Goal: Check status: Check status

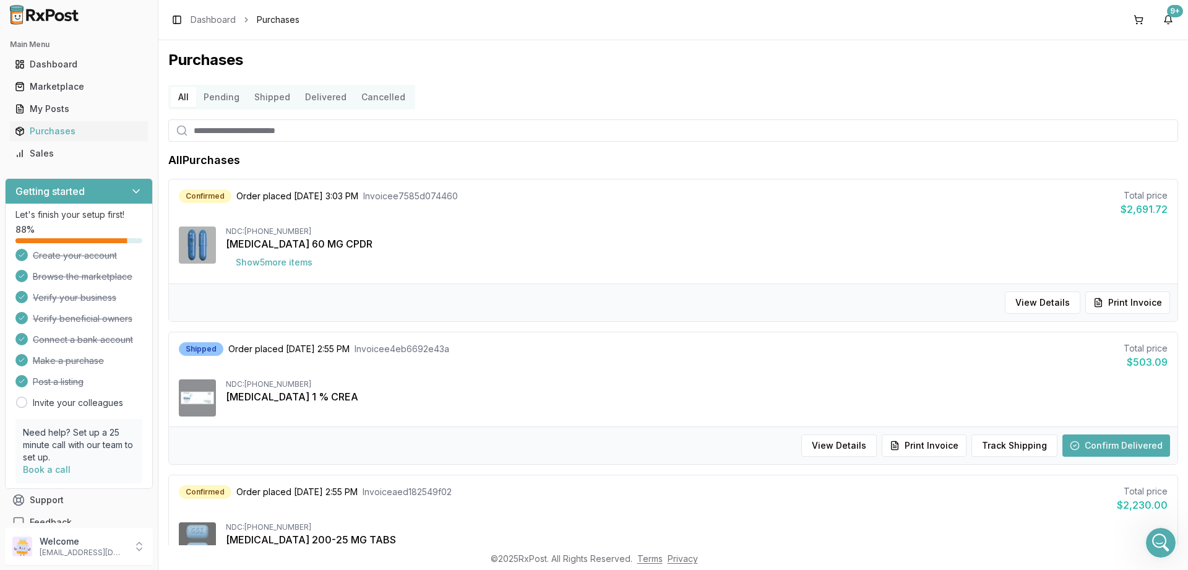
click at [226, 98] on button "Pending" at bounding box center [221, 97] width 51 height 20
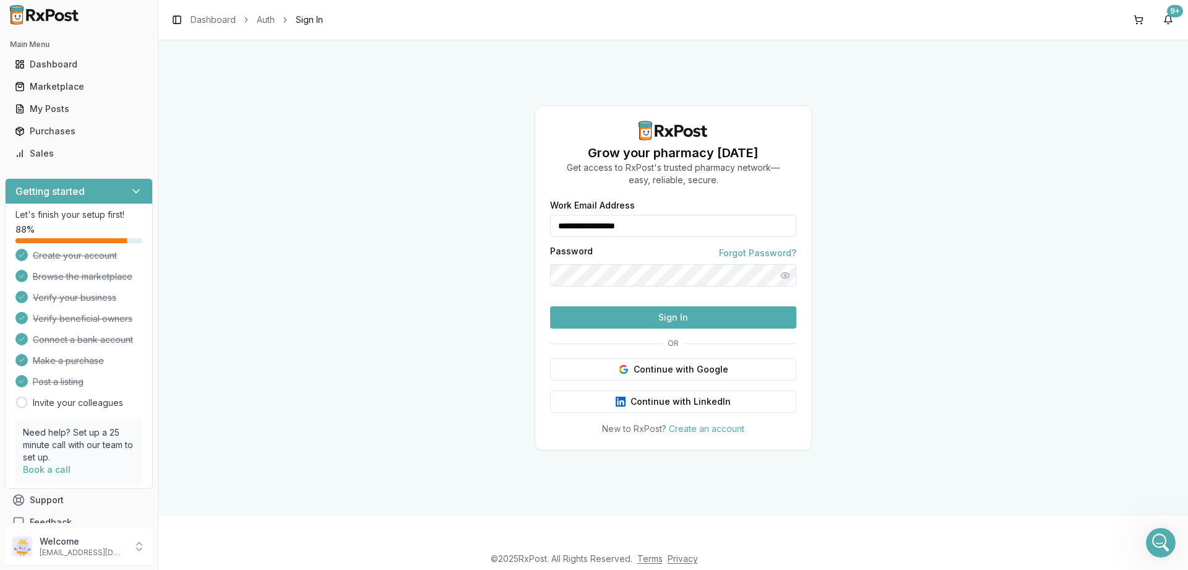
click at [636, 328] on button "Sign In" at bounding box center [673, 317] width 246 height 22
click at [641, 328] on button "Sign In" at bounding box center [673, 317] width 246 height 22
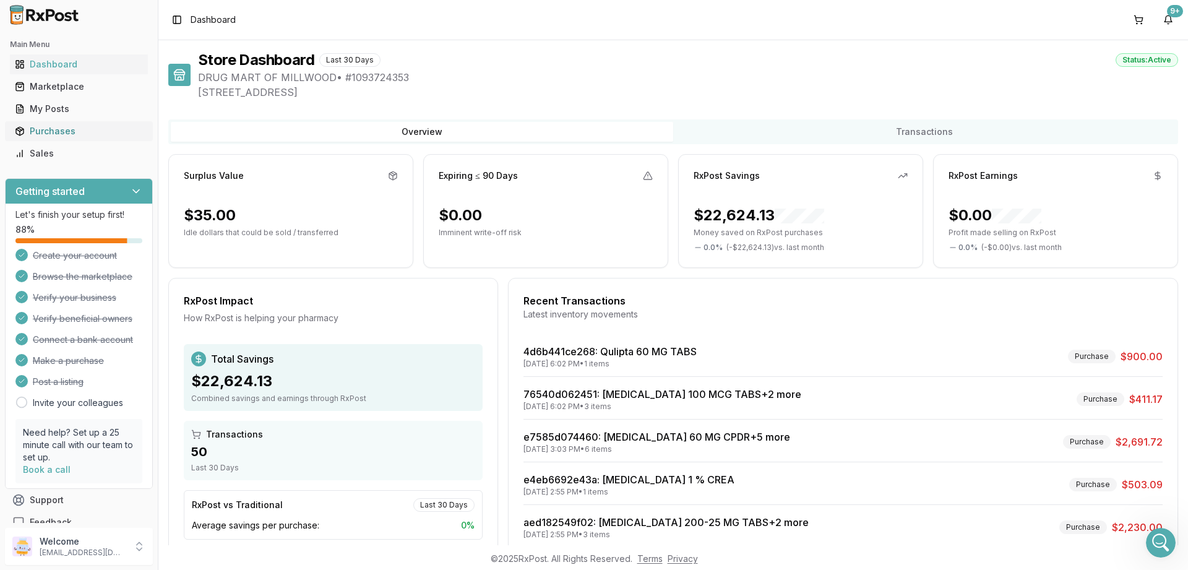
click at [57, 132] on div "Purchases" at bounding box center [79, 131] width 128 height 12
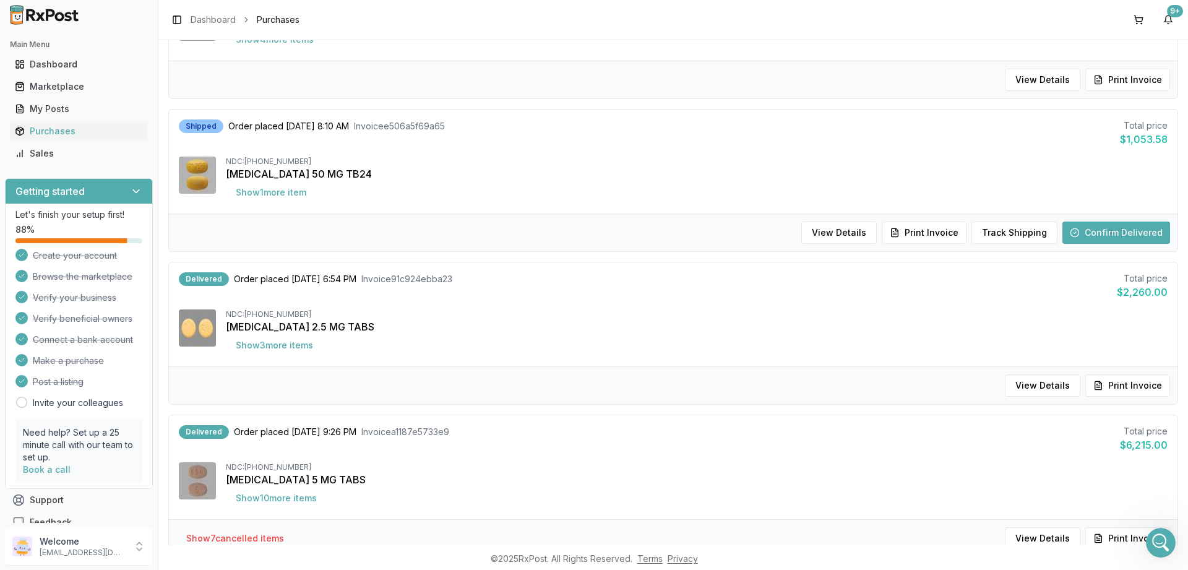
scroll to position [1184, 0]
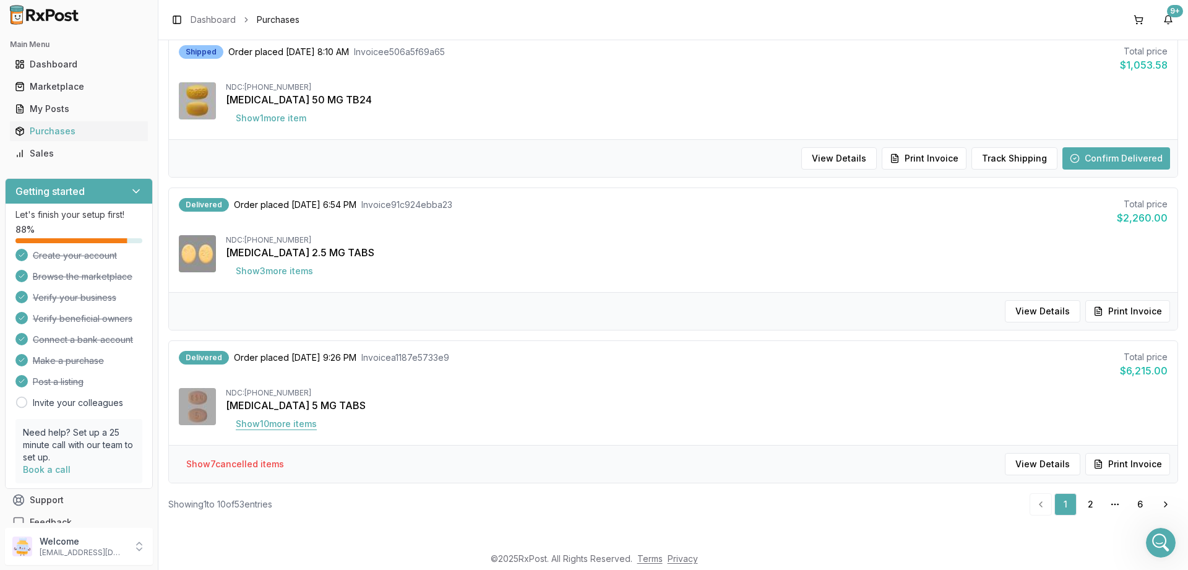
click at [267, 427] on button "Show 10 more item s" at bounding box center [276, 424] width 101 height 22
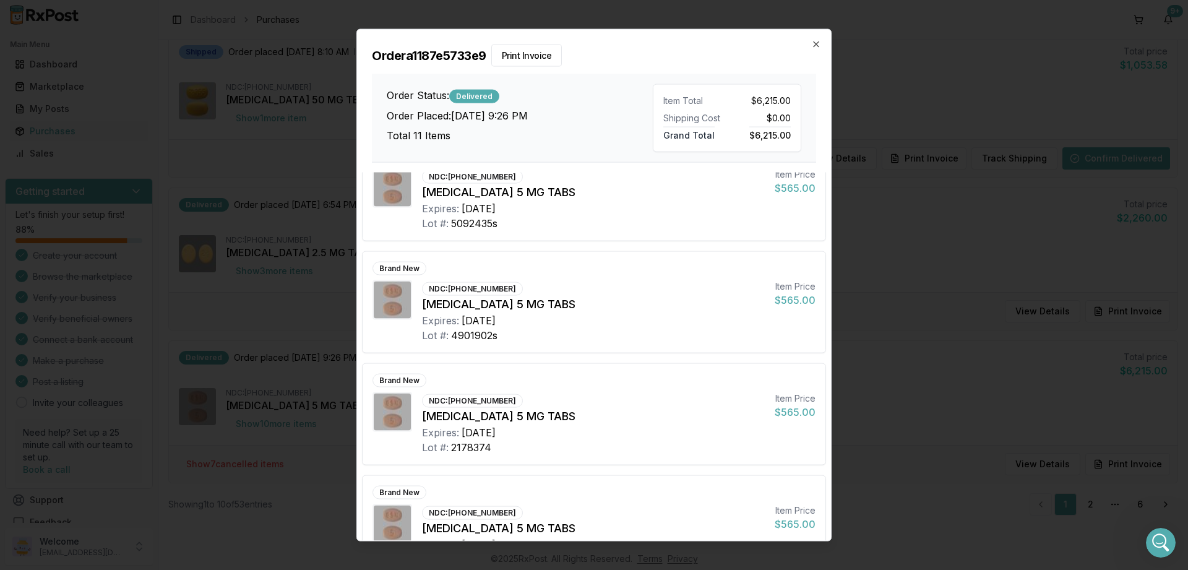
scroll to position [0, 0]
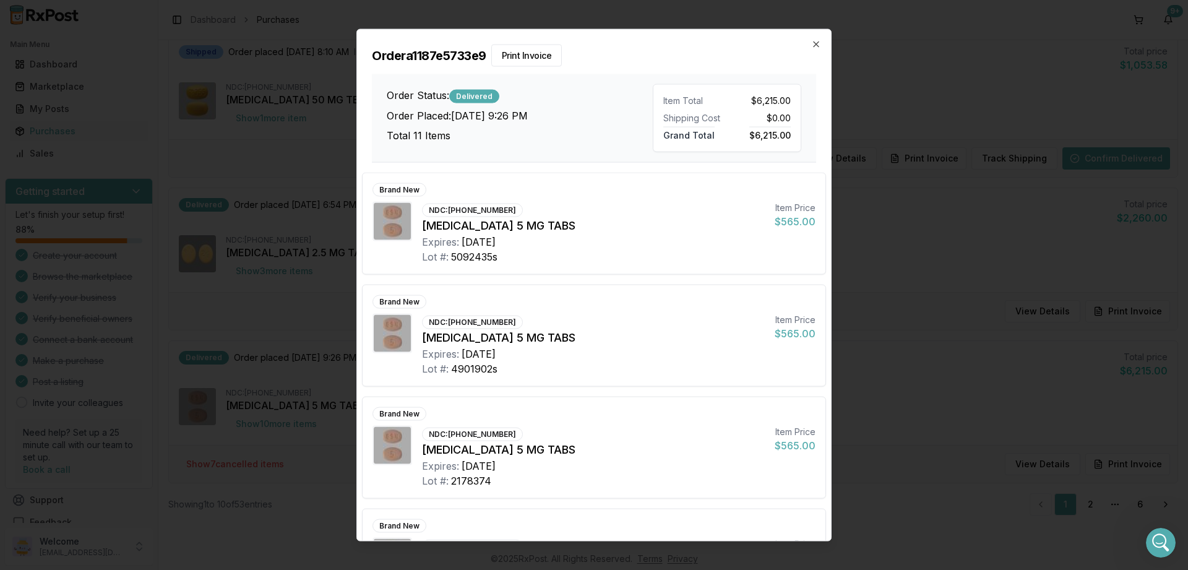
drag, startPoint x: 815, startPoint y: 39, endPoint x: 589, endPoint y: 234, distance: 298.2
click at [814, 39] on div "Order a1187e5733e9 Print Invoice Order Status: Delivered Order Placed: [DATE] 9…" at bounding box center [594, 95] width 474 height 133
click at [818, 46] on icon "button" at bounding box center [816, 44] width 10 height 10
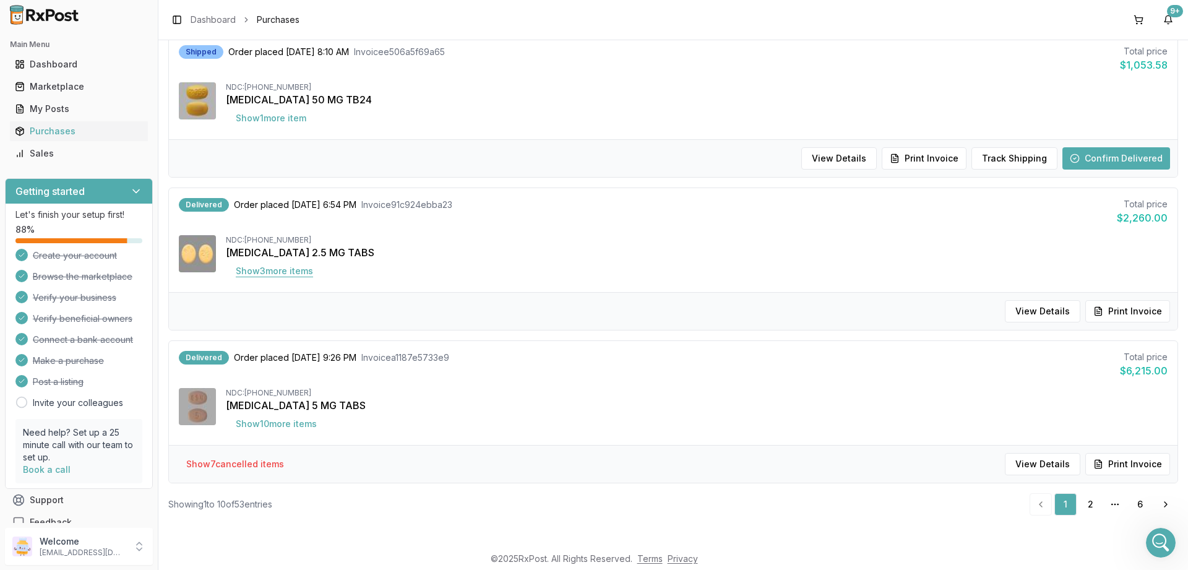
click at [278, 272] on button "Show 3 more item s" at bounding box center [274, 271] width 97 height 22
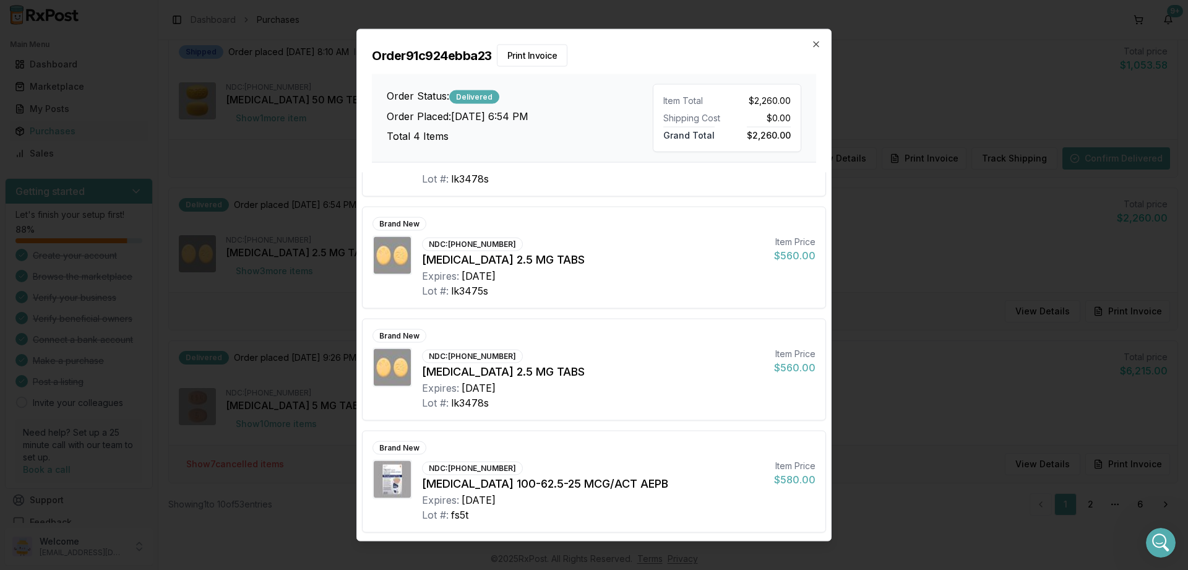
scroll to position [0, 0]
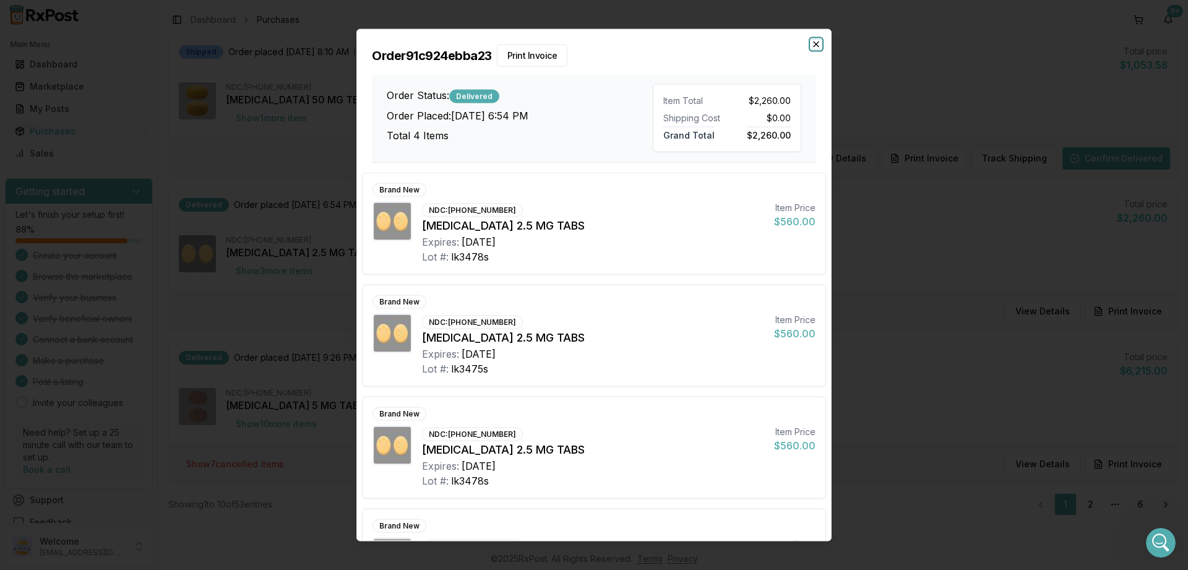
click at [818, 44] on icon "button" at bounding box center [816, 44] width 10 height 10
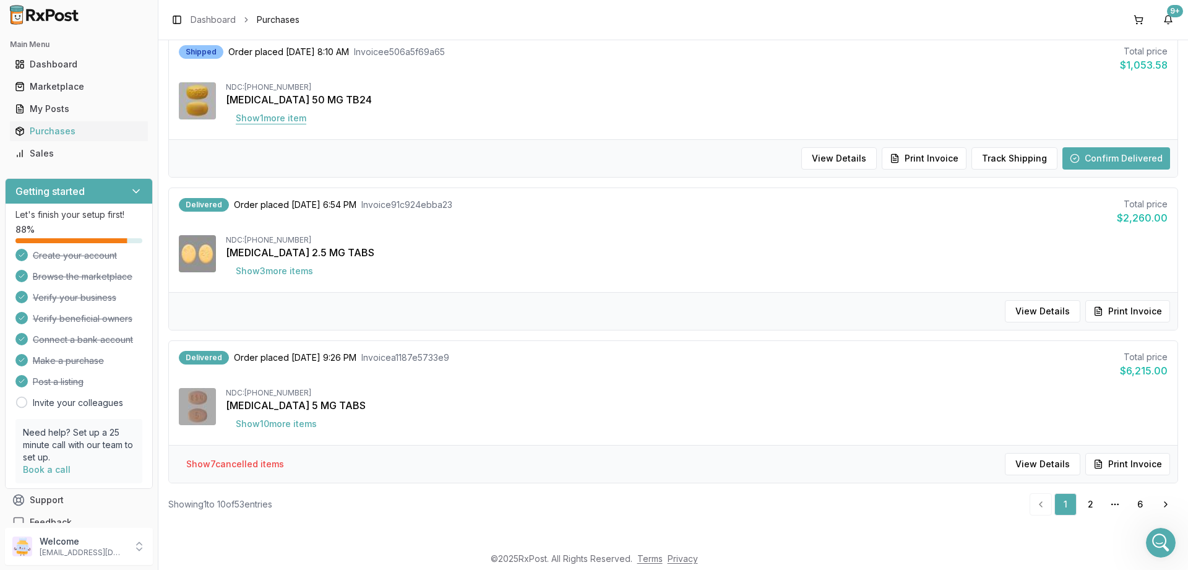
click at [266, 119] on button "Show 1 more item" at bounding box center [271, 118] width 90 height 22
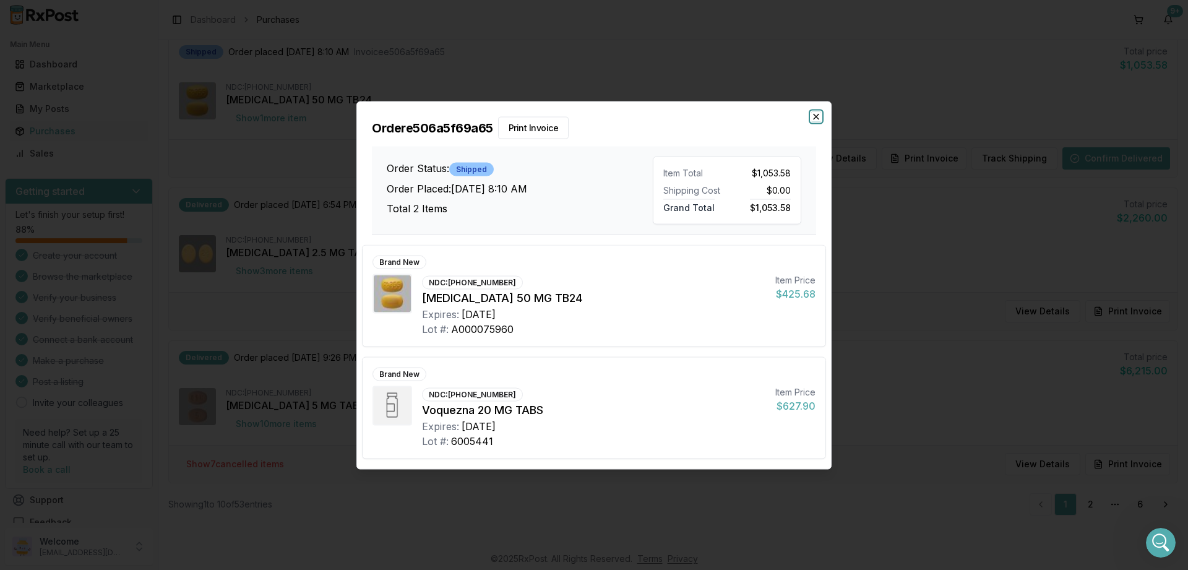
click at [816, 118] on icon "button" at bounding box center [815, 116] width 5 height 5
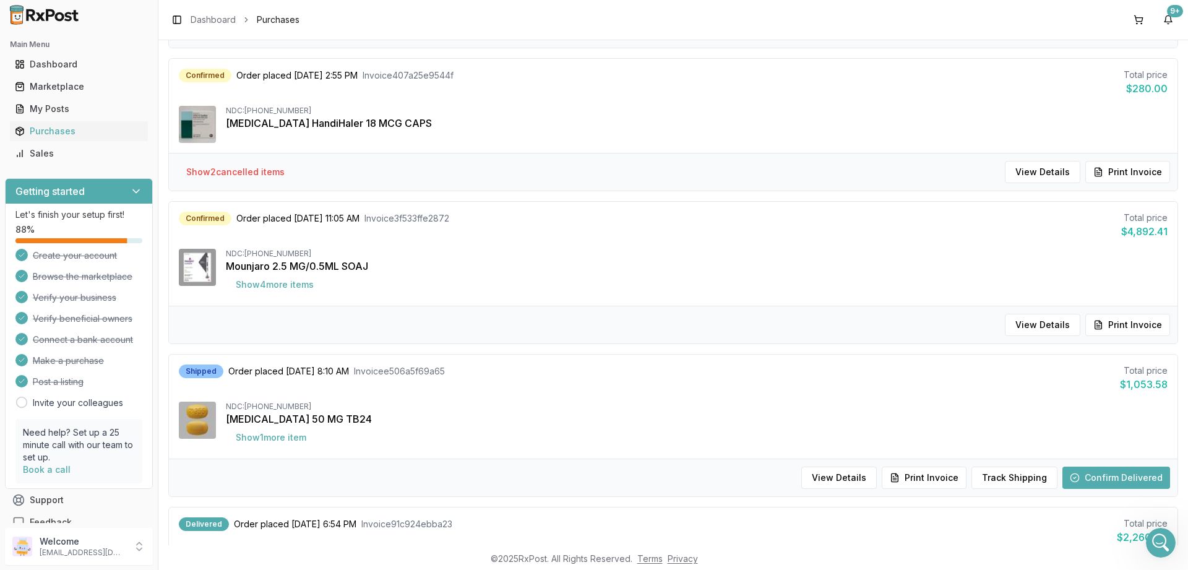
scroll to position [813, 0]
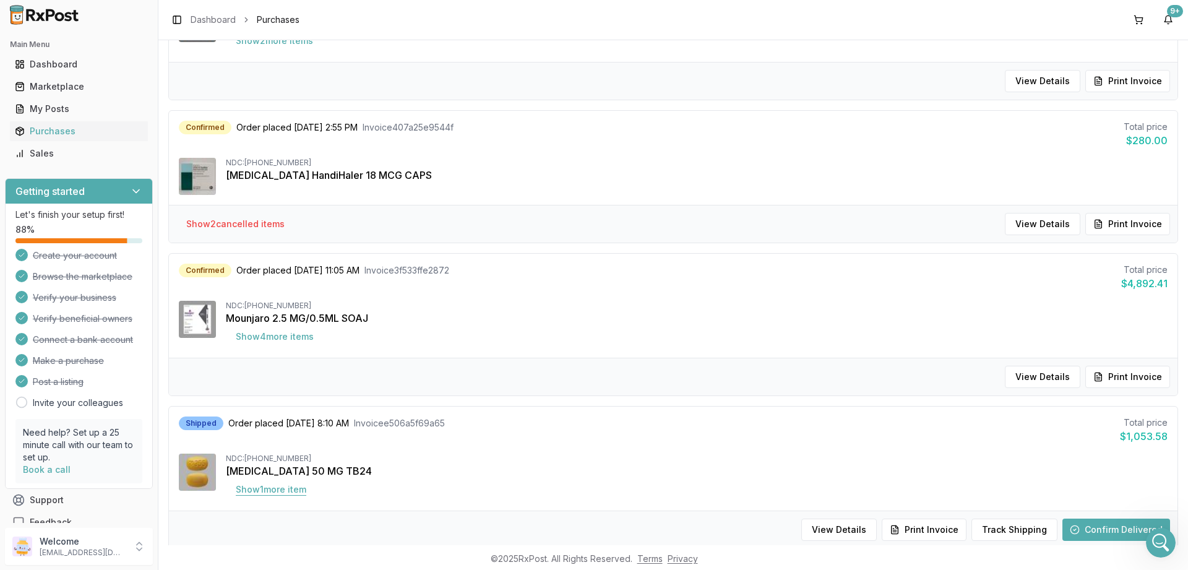
click at [261, 491] on button "Show 1 more item" at bounding box center [271, 489] width 90 height 22
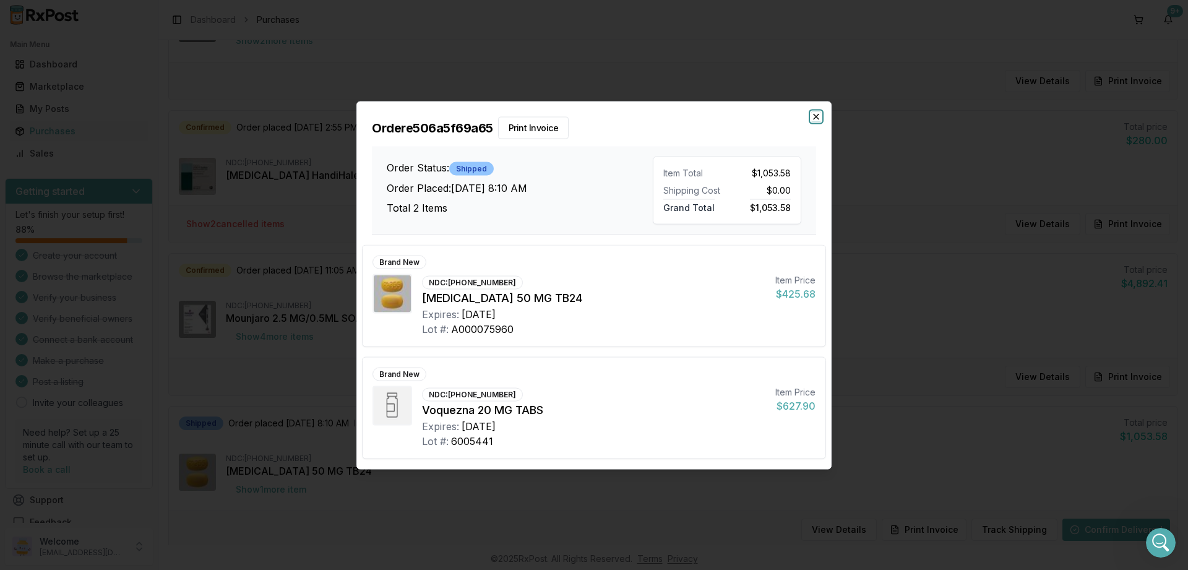
click at [816, 119] on icon "button" at bounding box center [816, 116] width 10 height 10
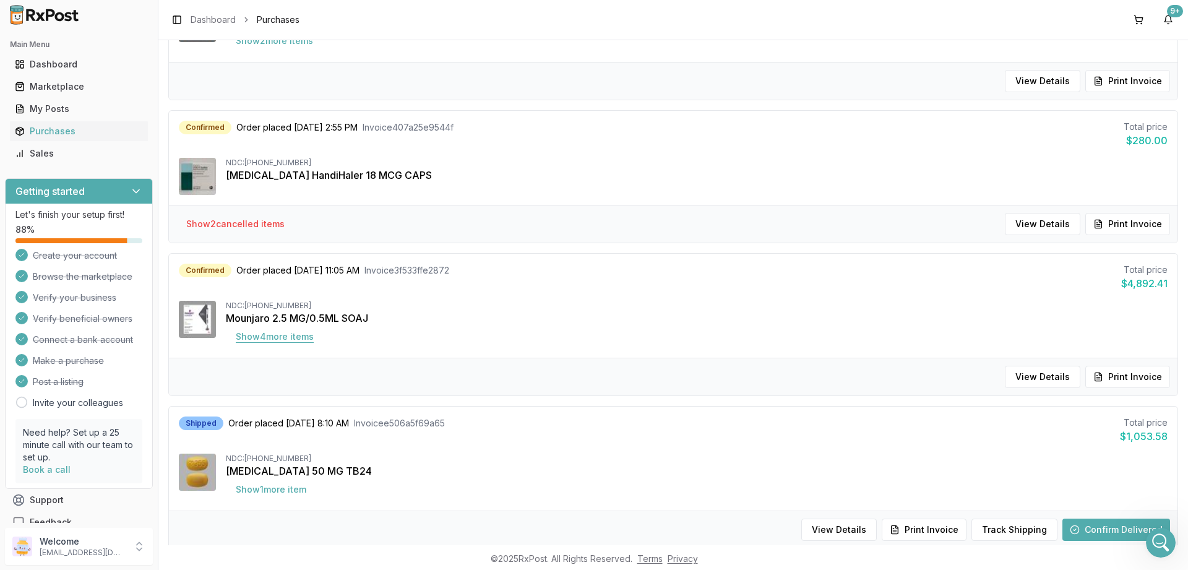
click at [271, 341] on button "Show 4 more item s" at bounding box center [275, 336] width 98 height 22
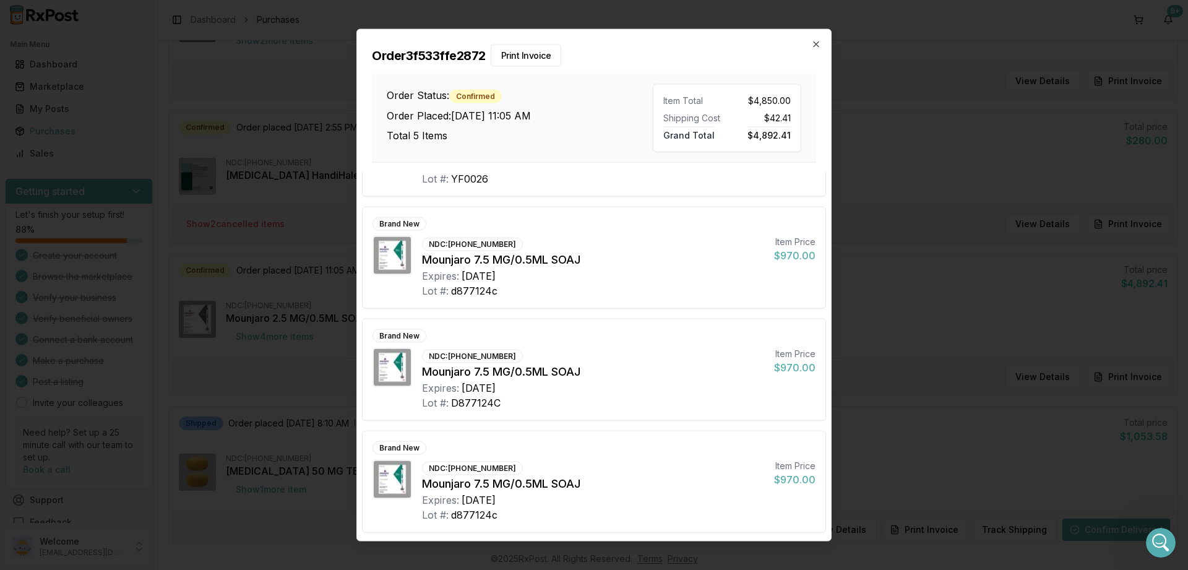
scroll to position [0, 0]
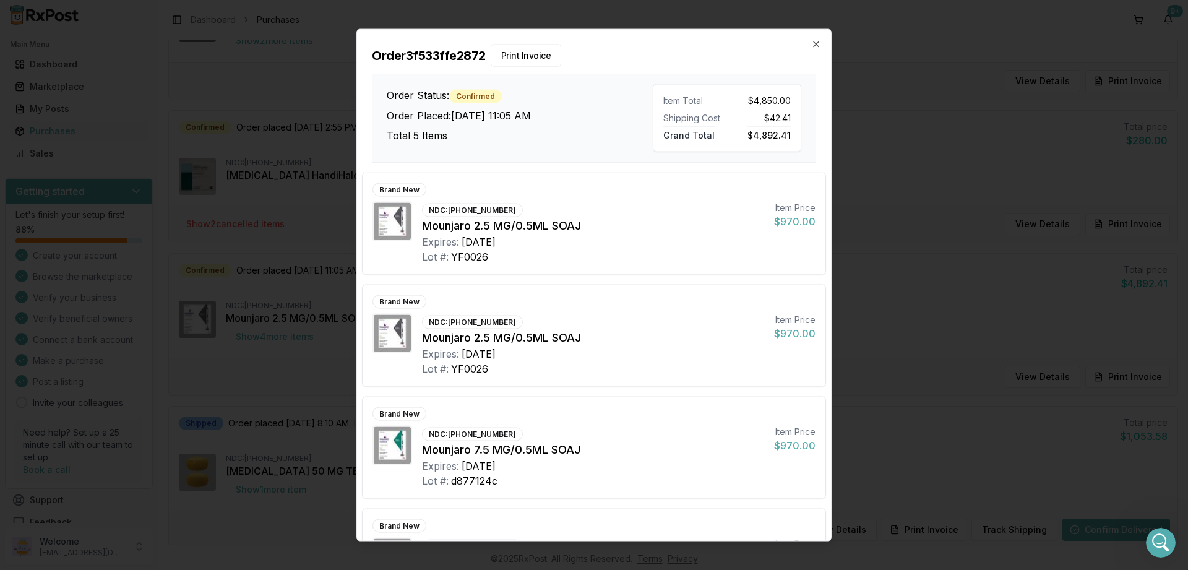
click at [821, 48] on div "Order 3f533ffe2872 Print Invoice Order Status: Confirmed Order Placed: [DATE] 1…" at bounding box center [594, 95] width 474 height 133
click at [818, 46] on icon "button" at bounding box center [815, 43] width 5 height 5
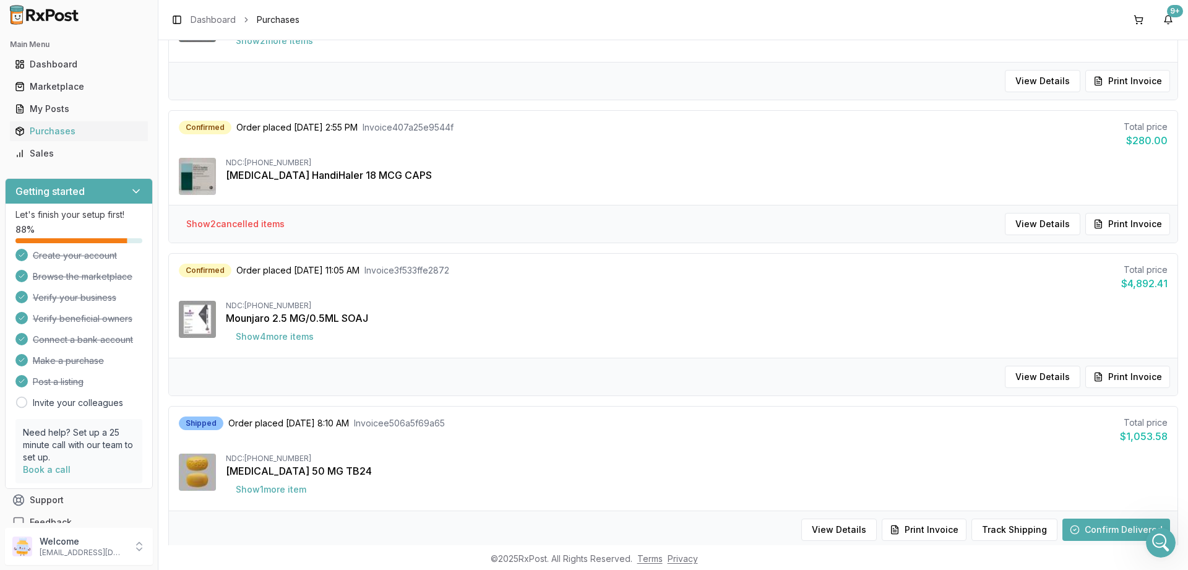
scroll to position [813, 0]
click at [246, 222] on button "Show 2 cancelled item s" at bounding box center [235, 224] width 118 height 22
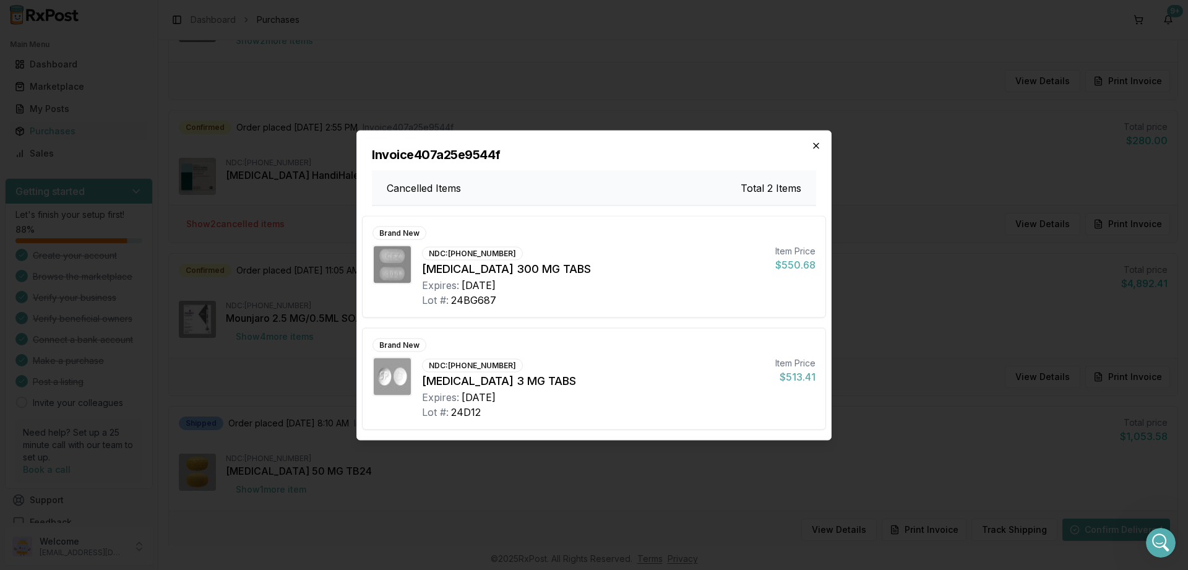
click at [811, 143] on icon "button" at bounding box center [816, 145] width 10 height 10
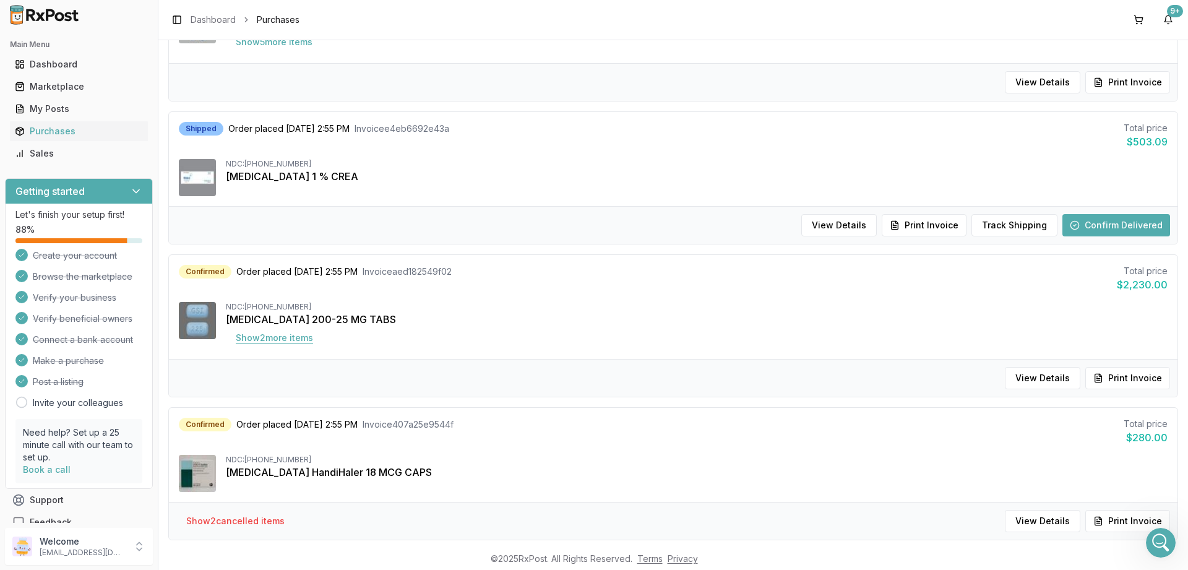
click at [268, 342] on button "Show 2 more item s" at bounding box center [274, 338] width 97 height 22
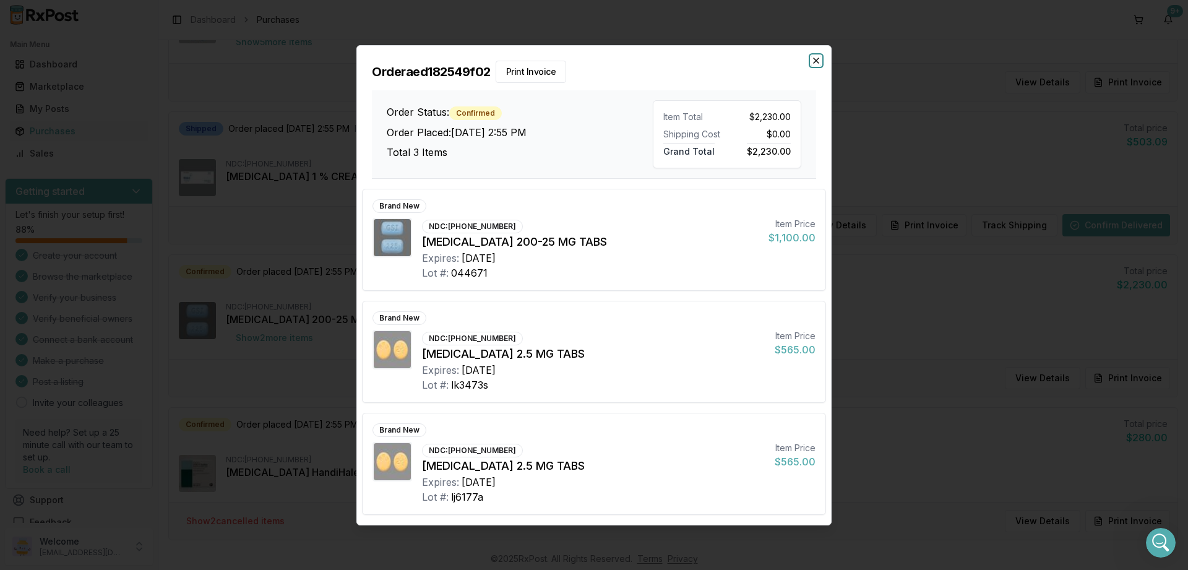
click at [813, 64] on icon "button" at bounding box center [816, 61] width 10 height 10
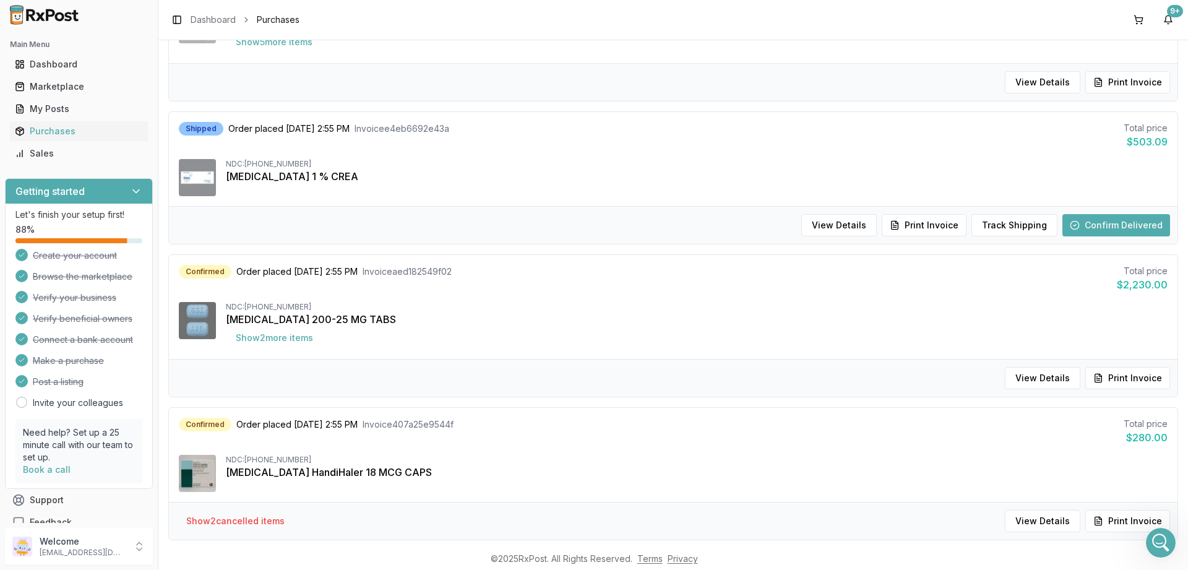
scroll to position [71, 0]
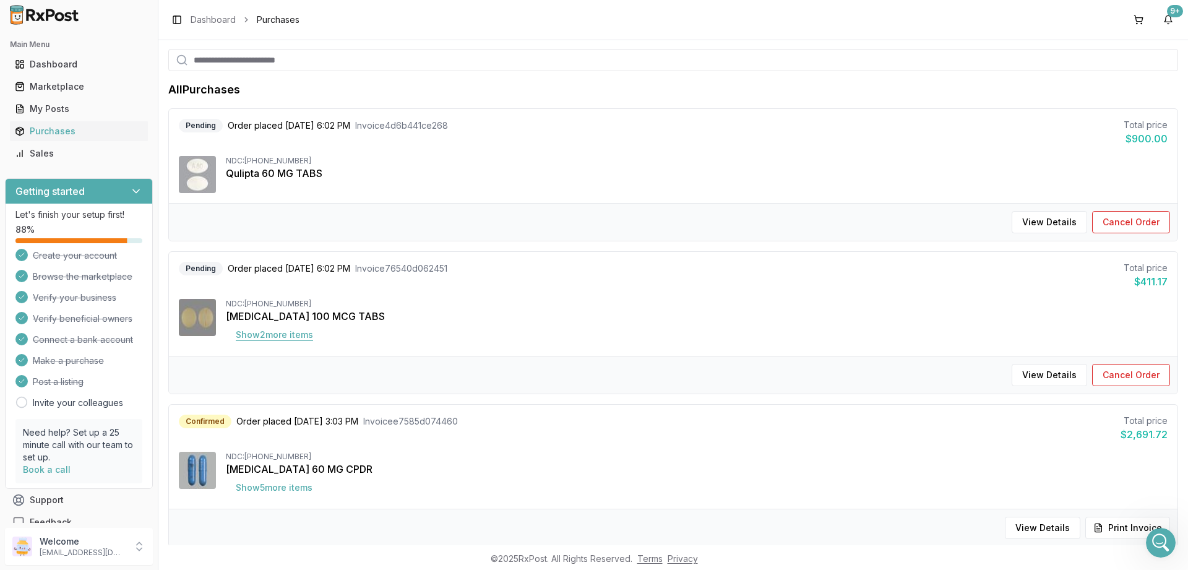
click at [267, 333] on button "Show 2 more item s" at bounding box center [274, 334] width 97 height 22
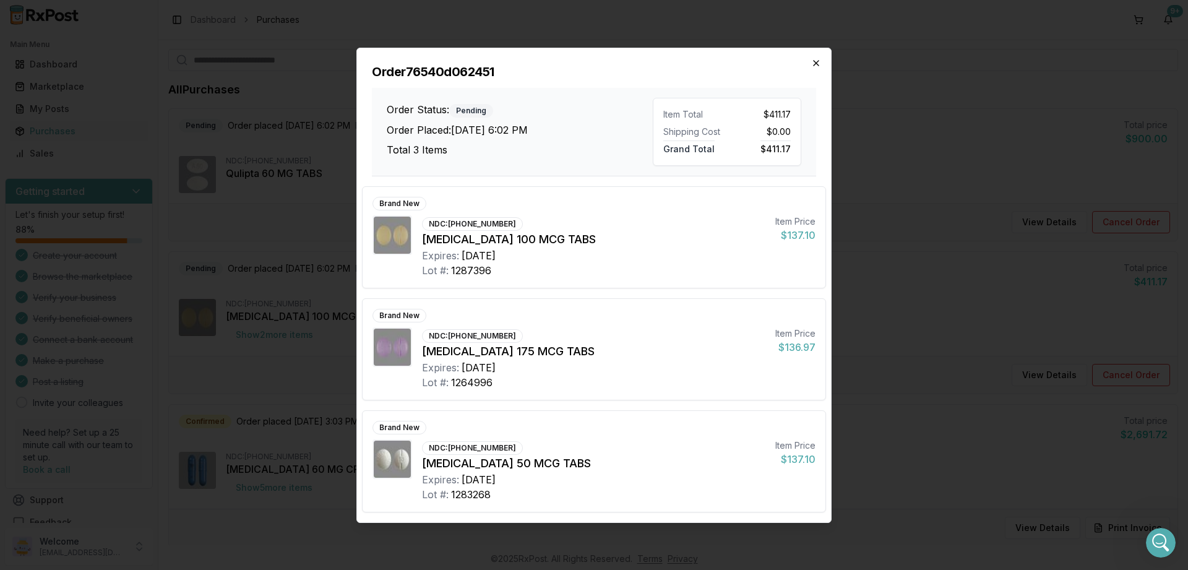
click at [817, 62] on icon "button" at bounding box center [815, 63] width 5 height 5
